Goal: Transaction & Acquisition: Purchase product/service

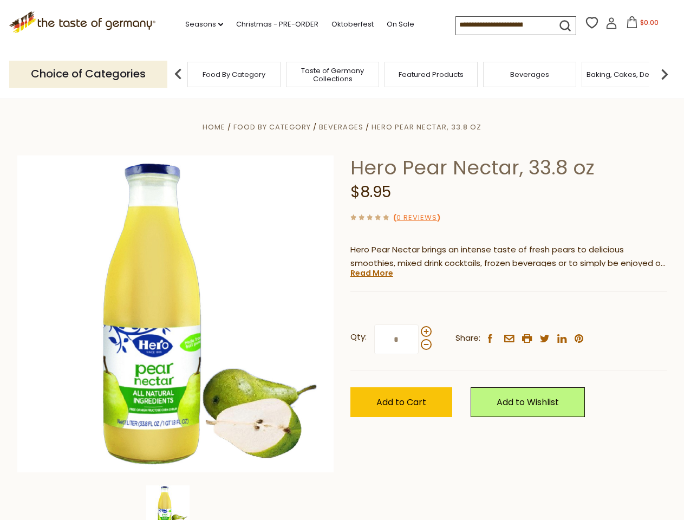
click at [342, 260] on div "Home Food By Category [GEOGRAPHIC_DATA] Hero Pear Nectar, 33.8 oz Hero Pear Nec…" at bounding box center [342, 328] width 666 height 417
click at [200, 24] on link "Seasons dropdown_arrow" at bounding box center [204, 24] width 38 height 12
click at [640, 25] on span "$0.00" at bounding box center [649, 22] width 18 height 9
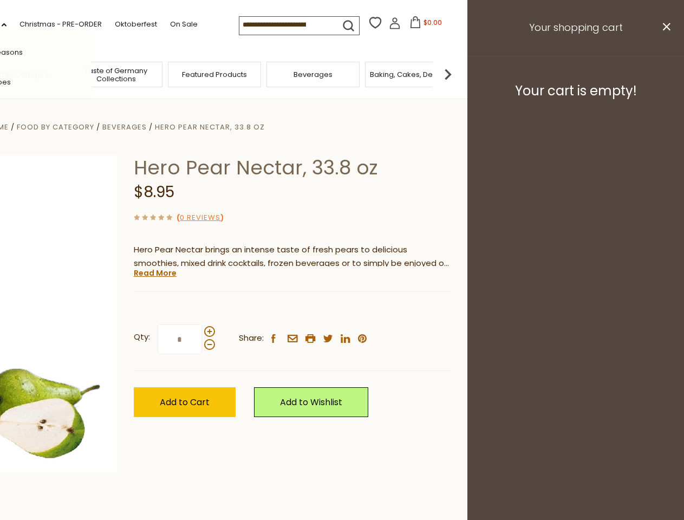
click at [92, 74] on div "All Seasons Recipes Game Day [DATE] [DATE] [DATE][PERSON_NAME] [DATE] Springfes…" at bounding box center [30, 259] width 123 height 459
click at [665, 74] on footer "Your cart is empty!" at bounding box center [575, 91] width 217 height 70
click at [342, 309] on div "Qty: * Share: facebook email printer twitter linkedin pinterest" at bounding box center [292, 339] width 317 height 63
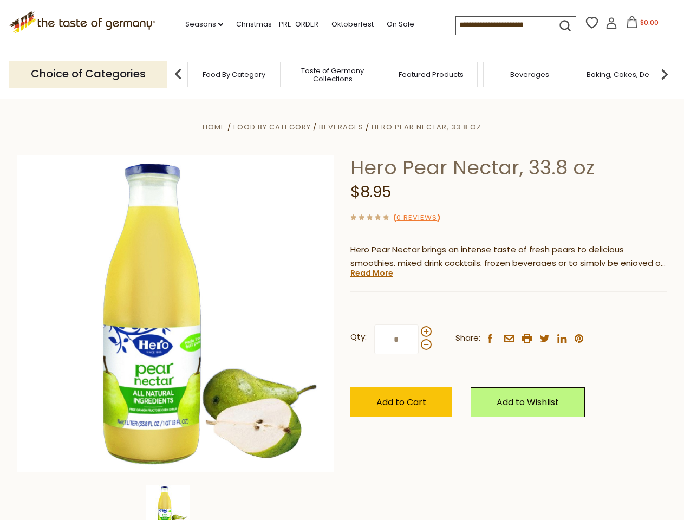
click at [175, 503] on div "Home Food By Category [GEOGRAPHIC_DATA] Hero Pear Nectar, 33.8 oz Hero Pear Nec…" at bounding box center [342, 328] width 666 height 417
click at [371, 273] on link "Read More" at bounding box center [371, 273] width 43 height 11
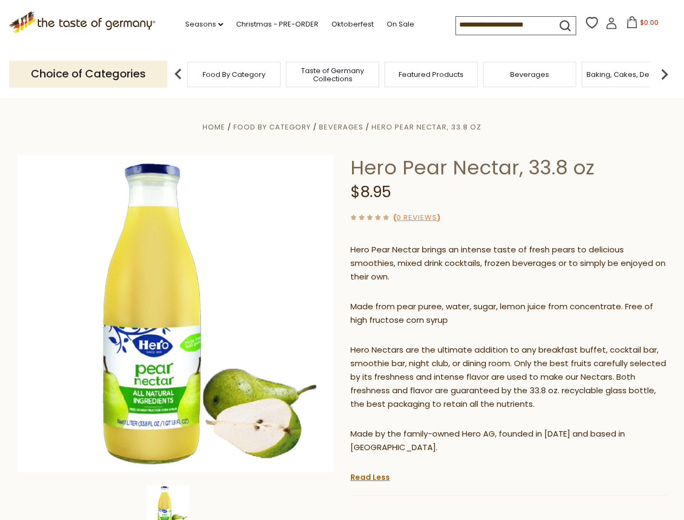
click at [426, 343] on p "Hero Nectars are the ultimate addition to any breakfast buffet, cocktail bar, s…" at bounding box center [508, 377] width 317 height 68
